Goal: Task Accomplishment & Management: Use online tool/utility

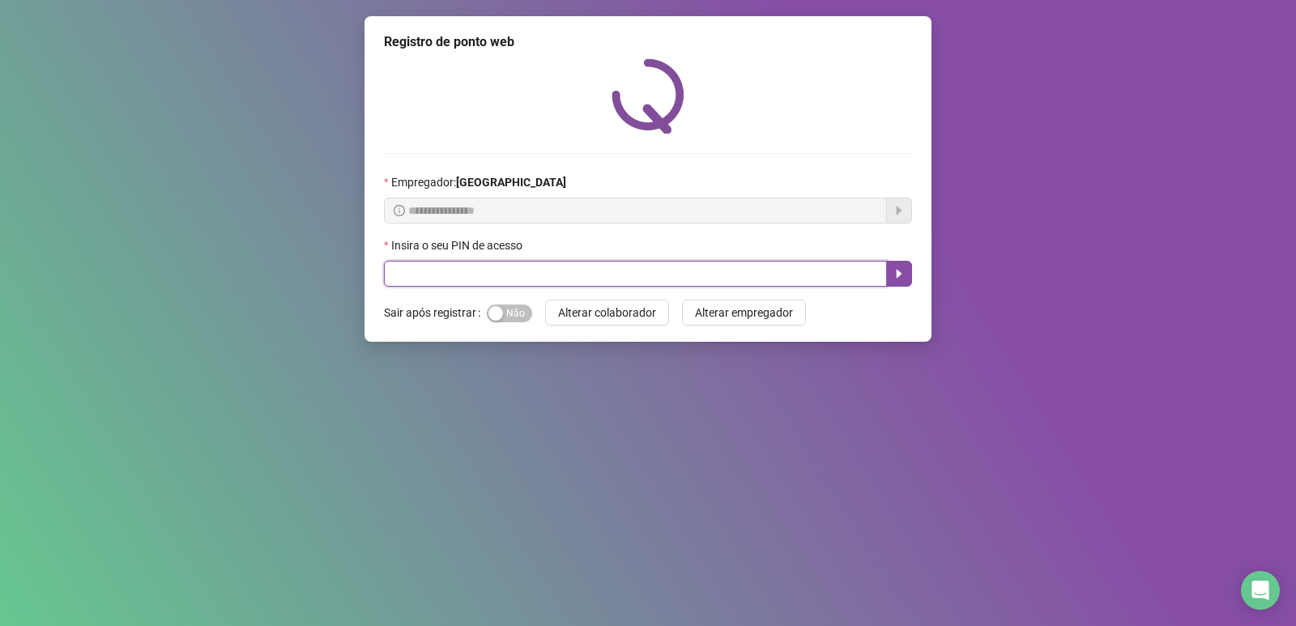
click at [510, 269] on input "text" at bounding box center [635, 274] width 503 height 26
type input "*****"
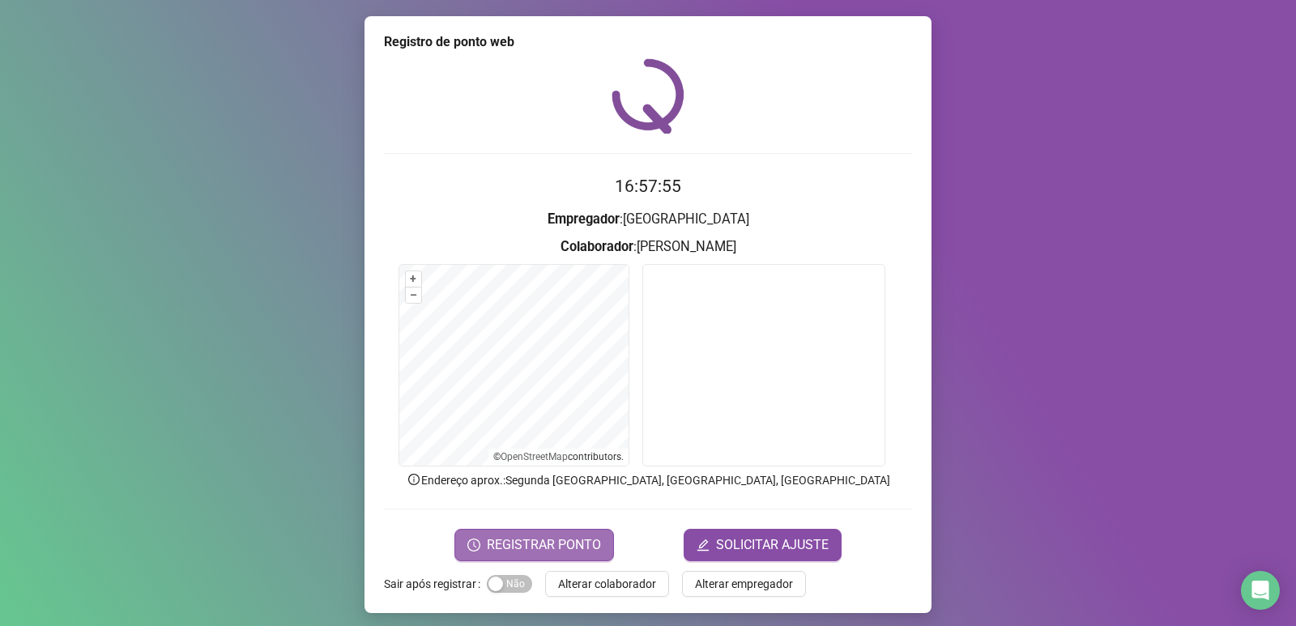
click at [529, 536] on span "REGISTRAR PONTO" at bounding box center [544, 545] width 114 height 19
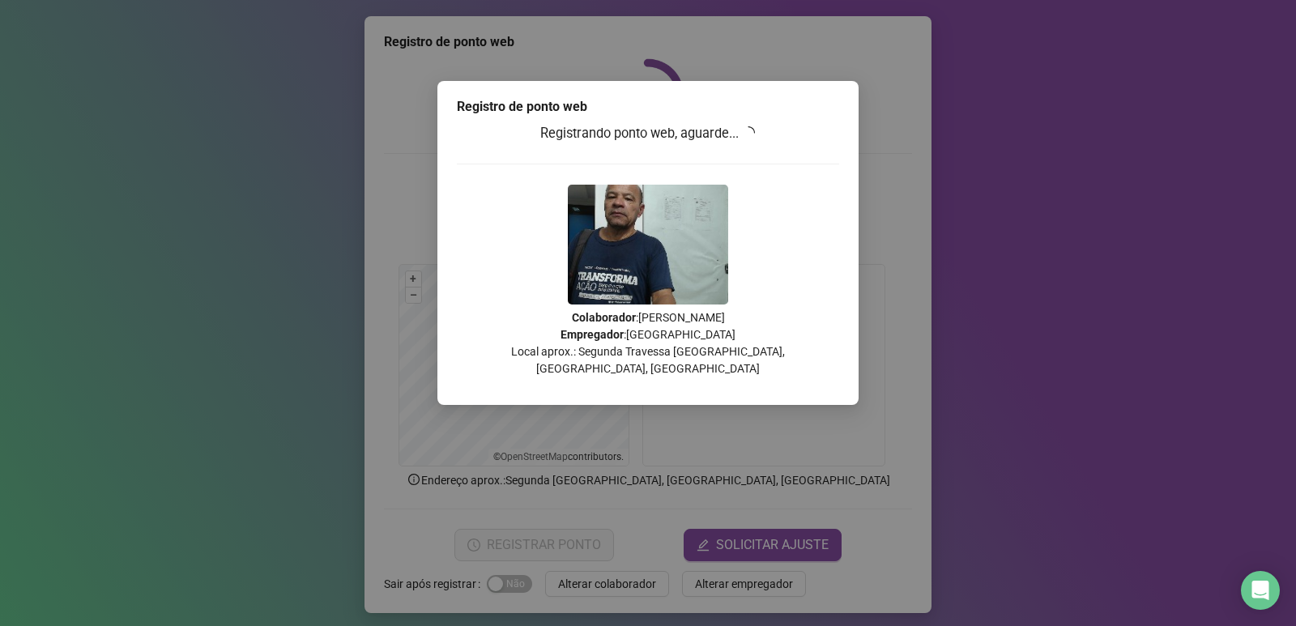
click at [755, 129] on icon "loading" at bounding box center [748, 132] width 13 height 13
click at [757, 129] on icon "loading" at bounding box center [749, 133] width 15 height 15
click at [755, 129] on icon "loading" at bounding box center [748, 132] width 13 height 13
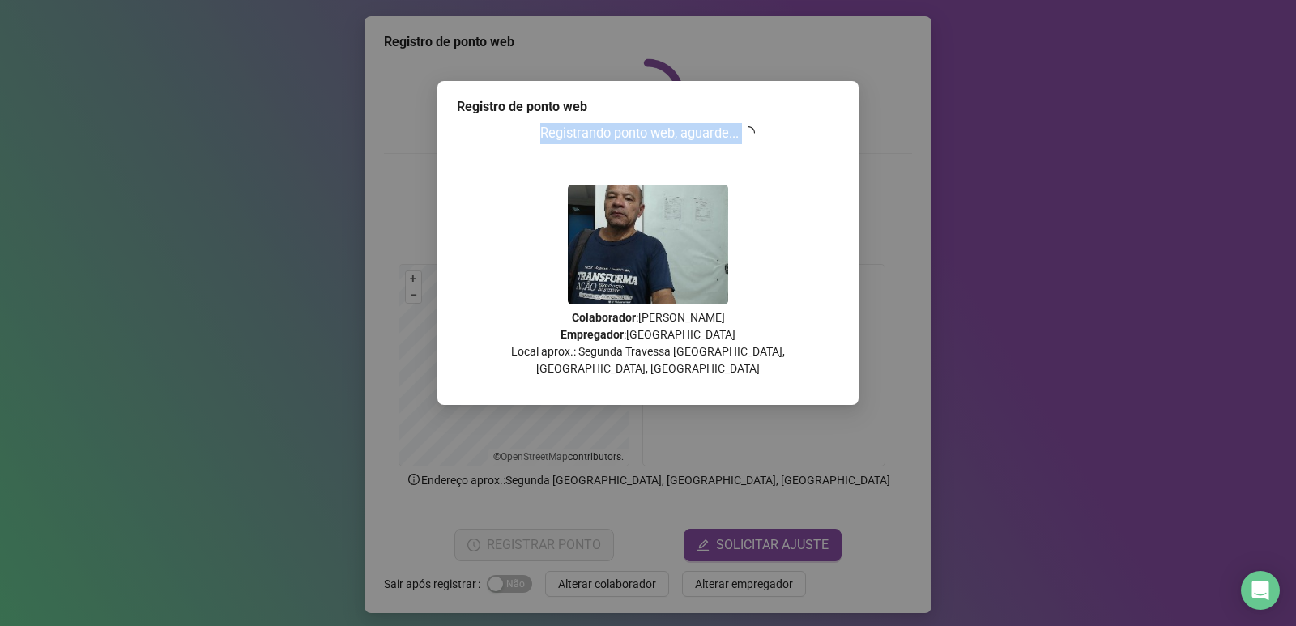
click at [755, 129] on icon "loading" at bounding box center [748, 132] width 13 height 13
click at [787, 169] on div "Registrando ponto web, aguarde... Colaborador : [PERSON_NAME] Empregador : [GEO…" at bounding box center [648, 256] width 382 height 266
click at [834, 190] on div "Registrando ponto web, aguarde... Colaborador : [PERSON_NAME] Empregador : [GEO…" at bounding box center [648, 256] width 382 height 266
click at [827, 199] on div "Registrando ponto web, aguarde... Colaborador : [PERSON_NAME] Empregador : [GEO…" at bounding box center [648, 256] width 382 height 266
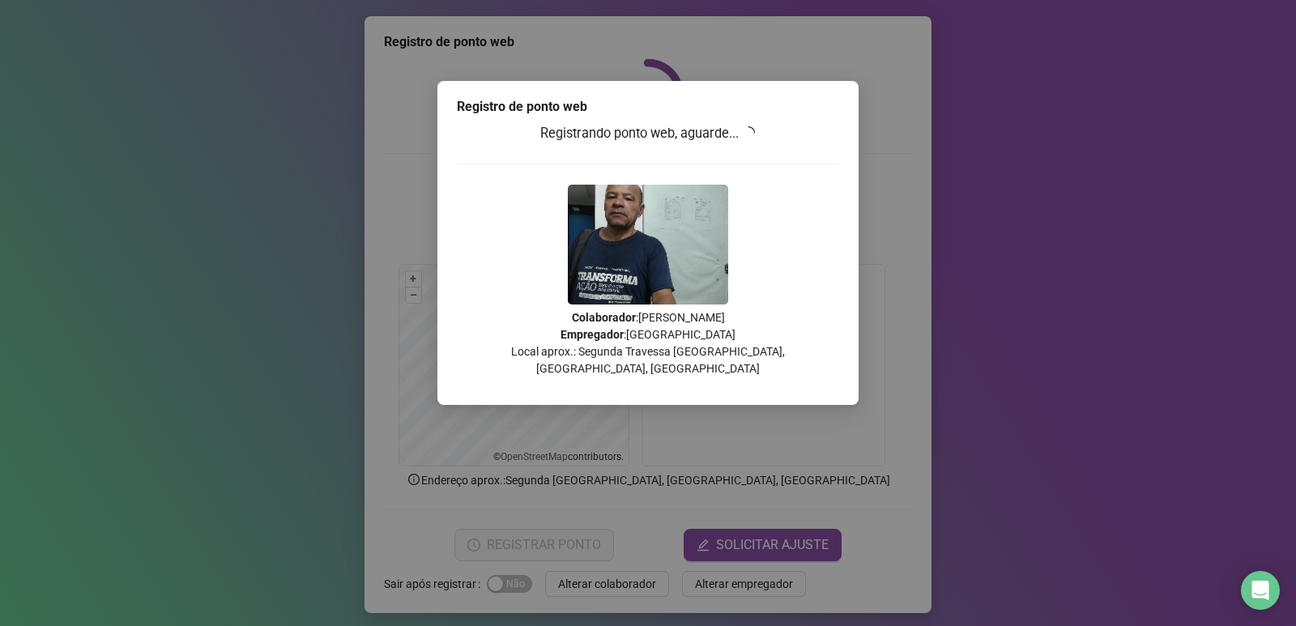
click at [813, 181] on div "Registrando ponto web, aguarde... Colaborador : [PERSON_NAME] Empregador : [GEO…" at bounding box center [648, 256] width 382 height 266
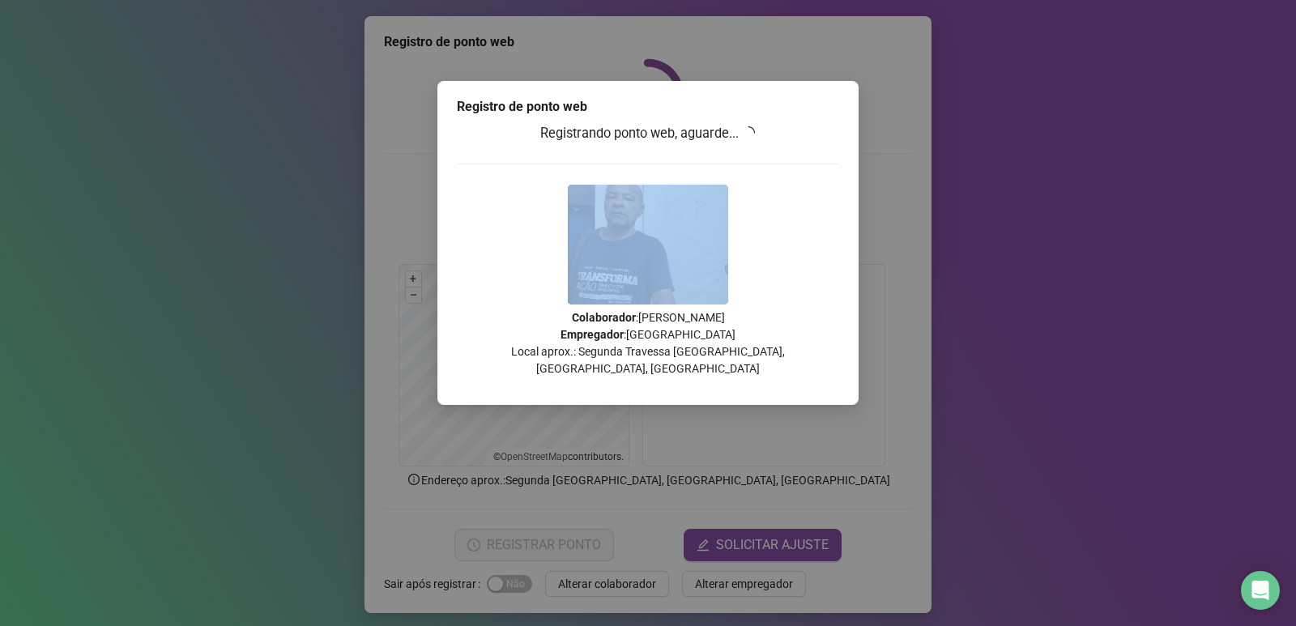
drag, startPoint x: 813, startPoint y: 181, endPoint x: 809, endPoint y: 171, distance: 11.3
click at [813, 177] on div "Registrando ponto web, aguarde... Colaborador : [PERSON_NAME] Empregador : [GEO…" at bounding box center [648, 256] width 382 height 266
click at [805, 167] on div "Registrando ponto web, aguarde... Colaborador : [PERSON_NAME] Empregador : [GEO…" at bounding box center [648, 256] width 382 height 266
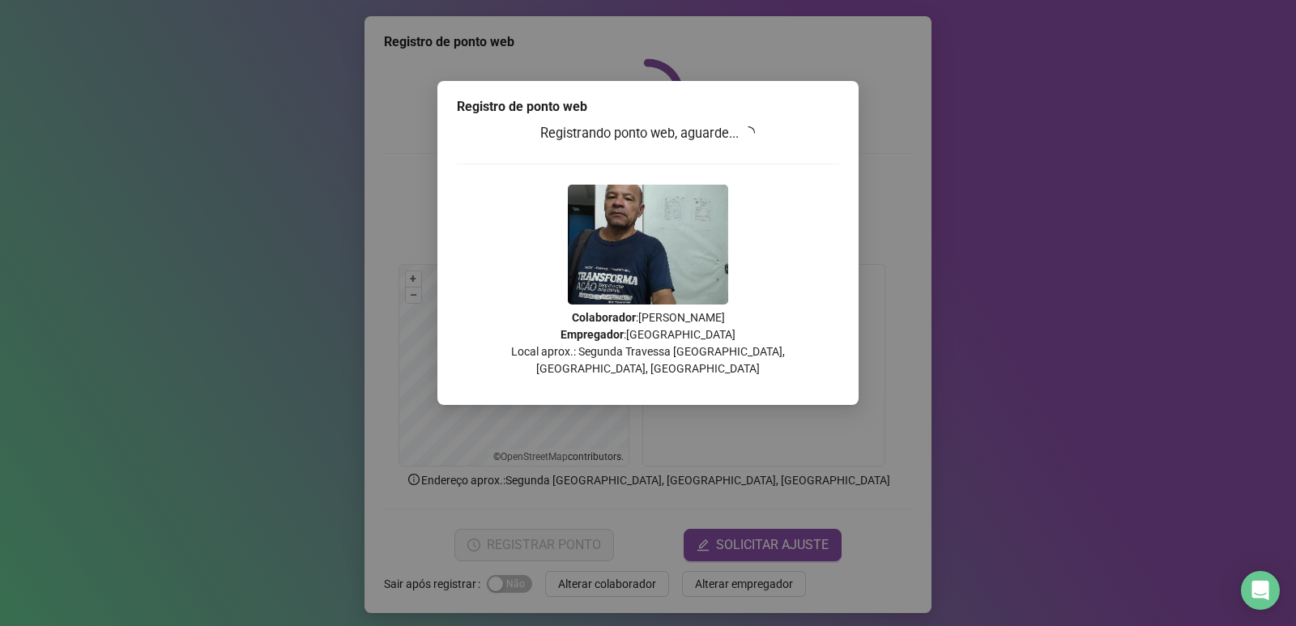
click at [716, 138] on h3 "Registrando ponto web, aguarde..." at bounding box center [648, 133] width 382 height 21
drag, startPoint x: 737, startPoint y: 135, endPoint x: 785, endPoint y: 134, distance: 47.8
click at [744, 134] on h3 "Registrando ponto web, aguarde..." at bounding box center [648, 133] width 382 height 21
click at [785, 134] on h3 "Registrando ponto web, aguarde..." at bounding box center [648, 133] width 382 height 21
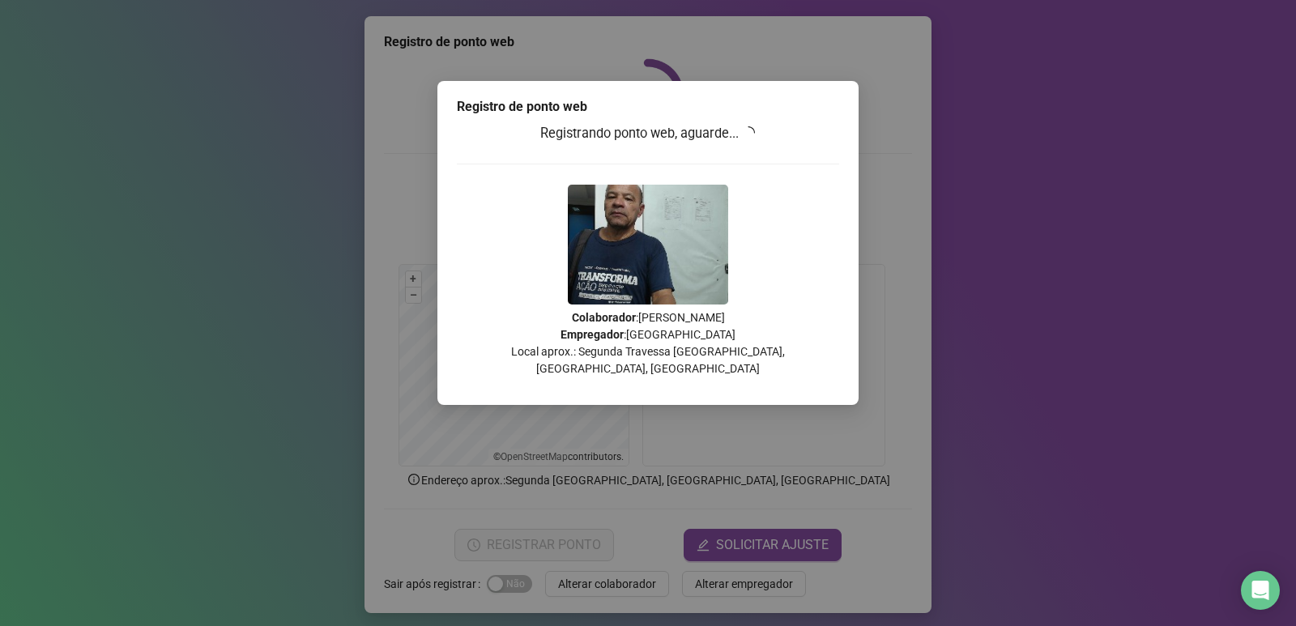
click at [783, 134] on h3 "Registrando ponto web, aguarde..." at bounding box center [648, 133] width 382 height 21
drag, startPoint x: 777, startPoint y: 131, endPoint x: 768, endPoint y: 129, distance: 9.2
click at [775, 131] on h3 "Registrando ponto web, aguarde..." at bounding box center [648, 133] width 382 height 21
click at [768, 129] on h3 "Registrando ponto web, aguarde..." at bounding box center [648, 133] width 382 height 21
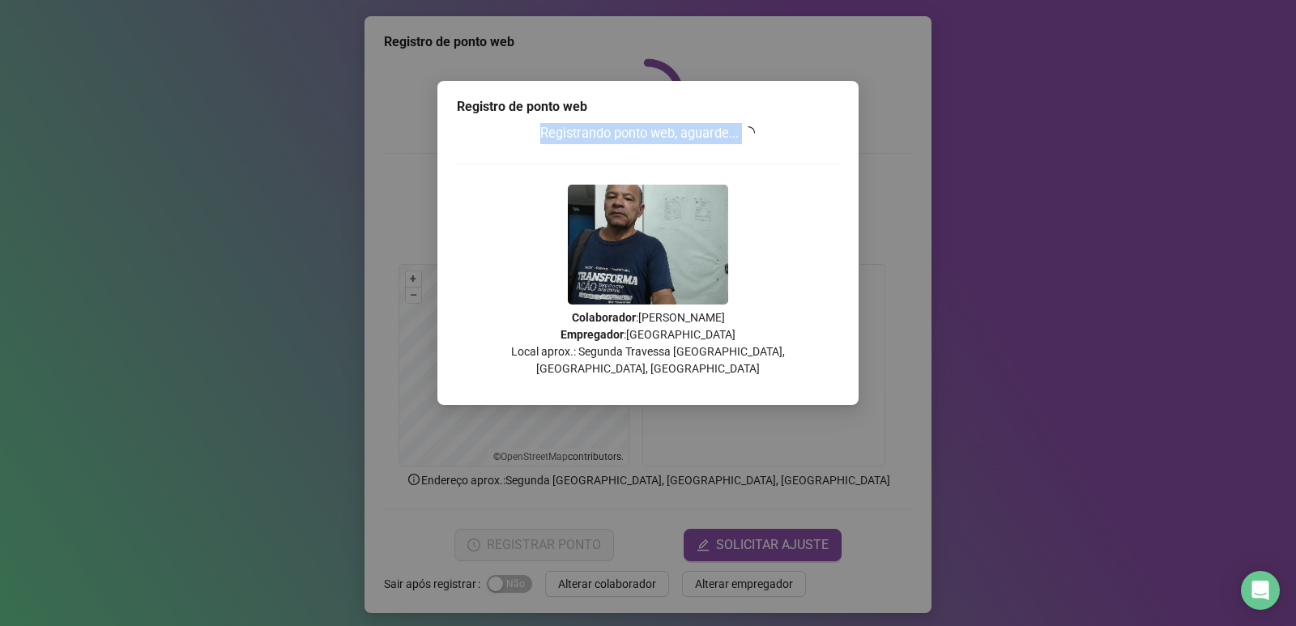
click at [768, 129] on h3 "Registrando ponto web, aguarde..." at bounding box center [648, 133] width 382 height 21
click at [762, 129] on h3 "Registrando ponto web, aguarde..." at bounding box center [648, 133] width 382 height 21
click at [1061, 262] on div "Registro de ponto web Registrando ponto web, aguarde... Colaborador : [PERSON_N…" at bounding box center [648, 313] width 1296 height 626
drag, startPoint x: 719, startPoint y: 155, endPoint x: 741, endPoint y: 151, distance: 22.2
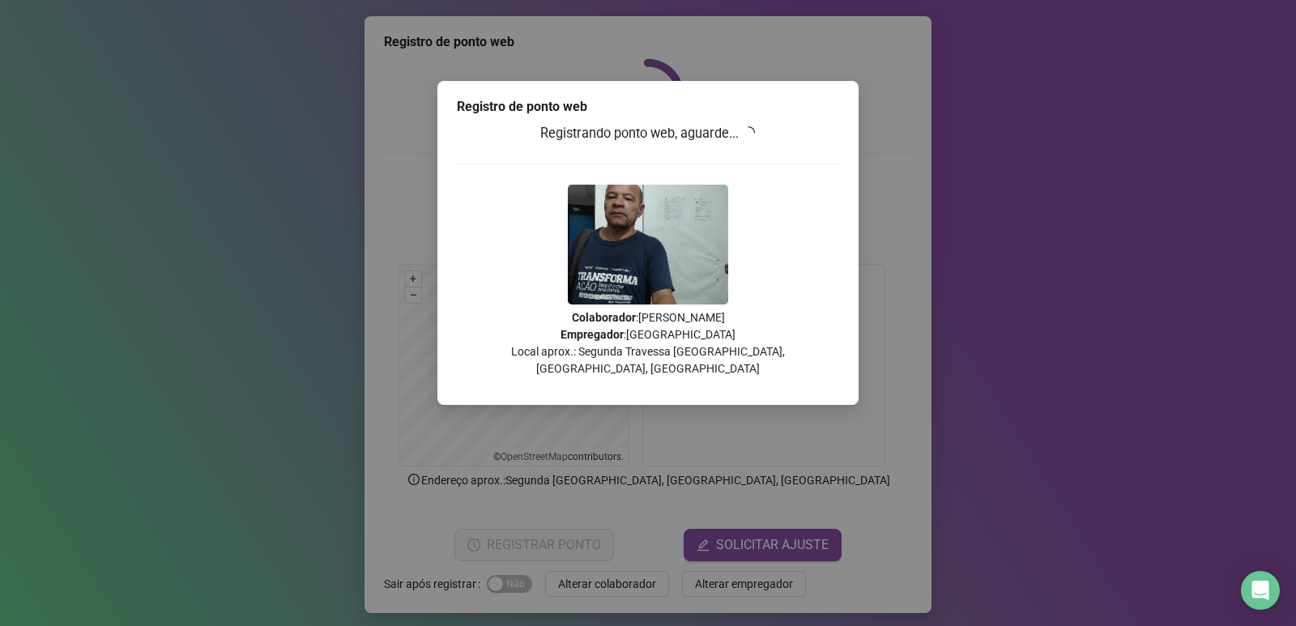
click at [738, 153] on div "Registrando ponto web, aguarde... Colaborador : [PERSON_NAME] Empregador : [GEO…" at bounding box center [648, 256] width 382 height 266
click at [742, 151] on div "Registrando ponto web, aguarde... Colaborador : [PERSON_NAME] Empregador : [GEO…" at bounding box center [648, 256] width 382 height 266
click at [933, 343] on div "Registro de ponto web Registrando ponto web, aguarde... Colaborador : [PERSON_N…" at bounding box center [648, 313] width 1296 height 626
click at [918, 339] on div "Registro de ponto web Registrando ponto web, aguarde... Colaborador : [PERSON_N…" at bounding box center [648, 313] width 1296 height 626
click at [916, 341] on div "Registro de ponto web Registrando ponto web, aguarde... Colaborador : [PERSON_N…" at bounding box center [648, 313] width 1296 height 626
